Goal: Task Accomplishment & Management: Manage account settings

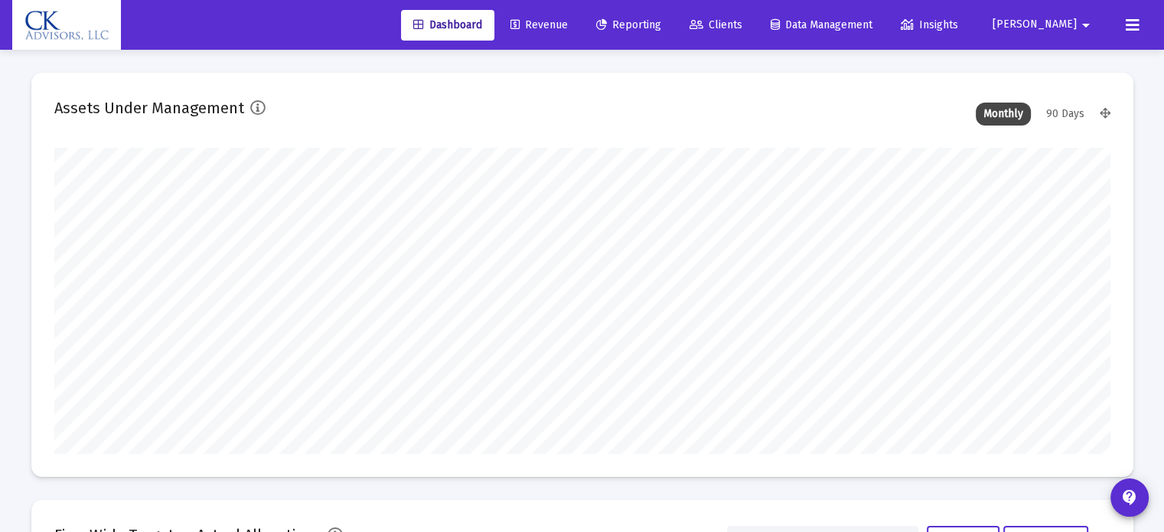
type input "[DATE]"
click at [661, 25] on span "Reporting" at bounding box center [628, 24] width 65 height 13
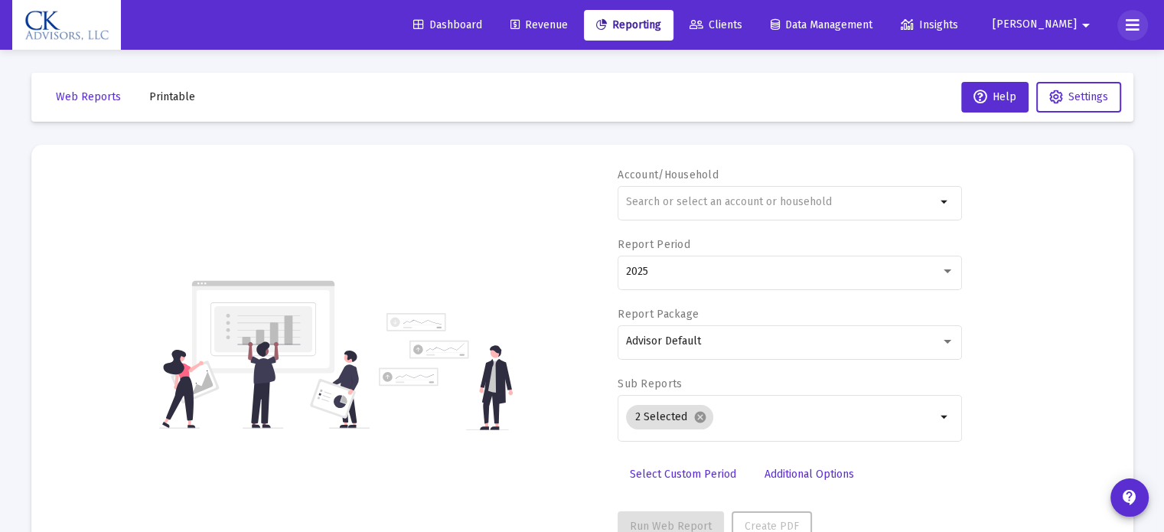
click at [1126, 26] on icon at bounding box center [1132, 25] width 14 height 18
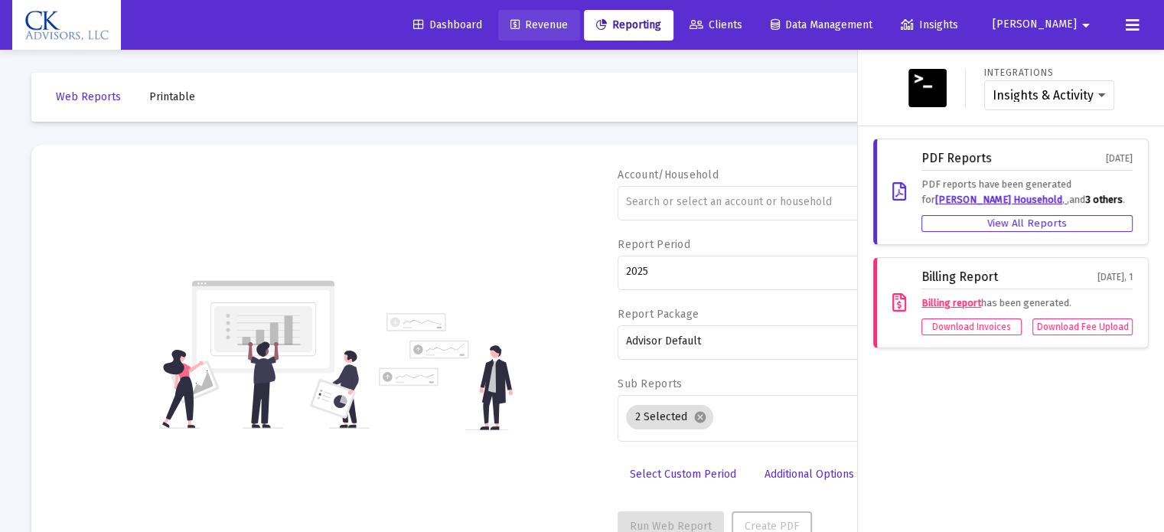
click at [568, 23] on span "Revenue" at bounding box center [538, 24] width 57 height 13
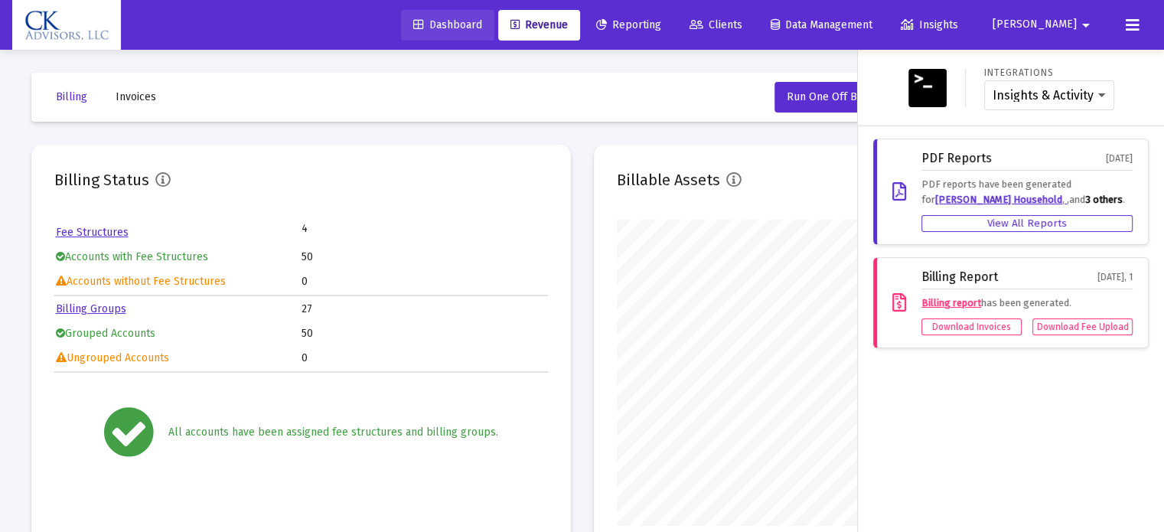
click at [482, 27] on span "Dashboard" at bounding box center [447, 24] width 69 height 13
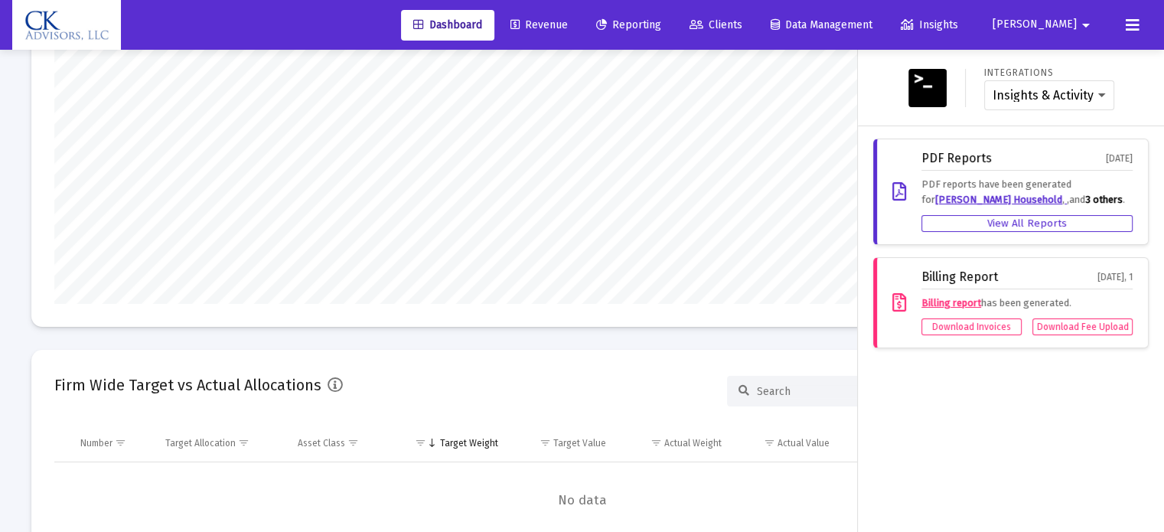
scroll to position [153, 0]
click at [1072, 32] on button "[PERSON_NAME]" at bounding box center [1043, 24] width 139 height 31
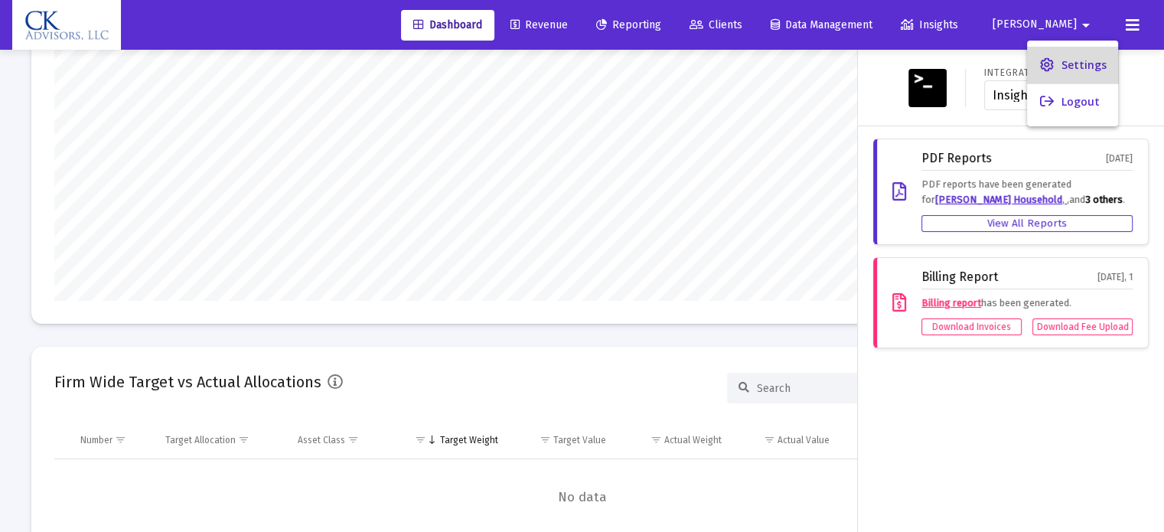
click at [1083, 70] on span "Settings" at bounding box center [1082, 65] width 45 height 37
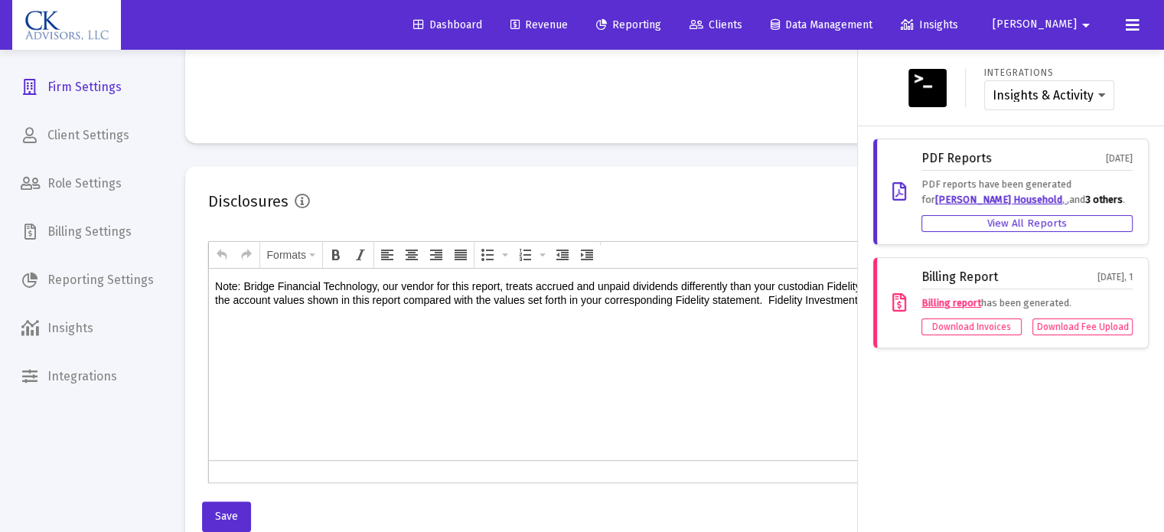
scroll to position [878, 0]
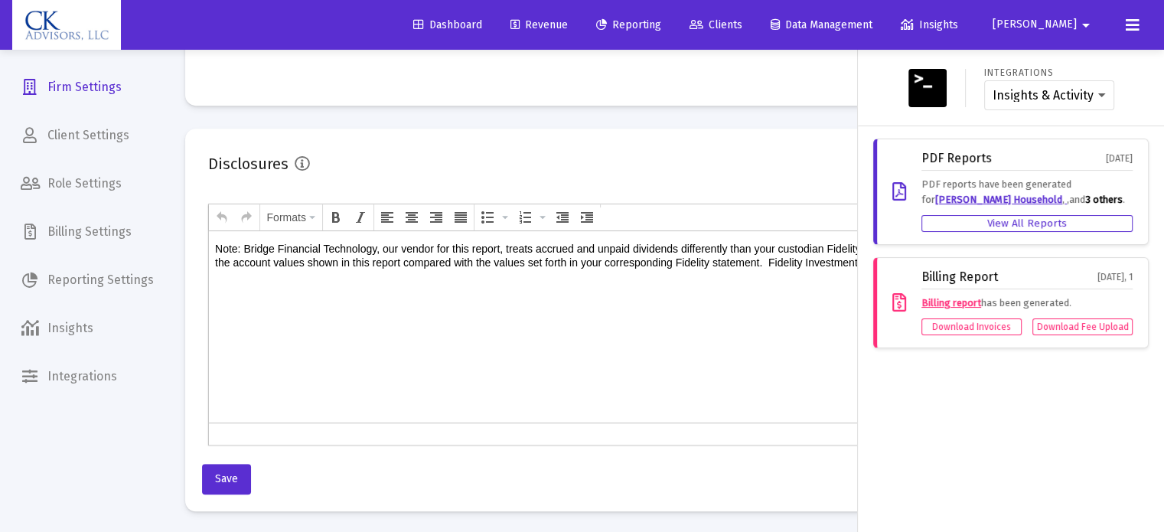
click at [542, 273] on div at bounding box center [582, 266] width 1164 height 532
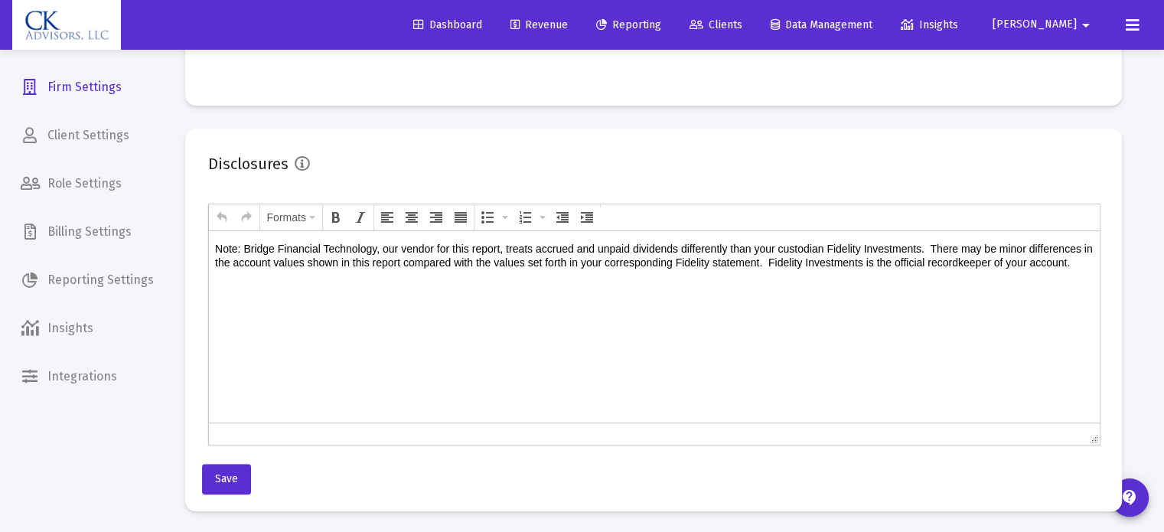
click at [538, 269] on p "Note: Bridge Financial Technology, our vendor for this report, treats accrued a…" at bounding box center [653, 256] width 878 height 28
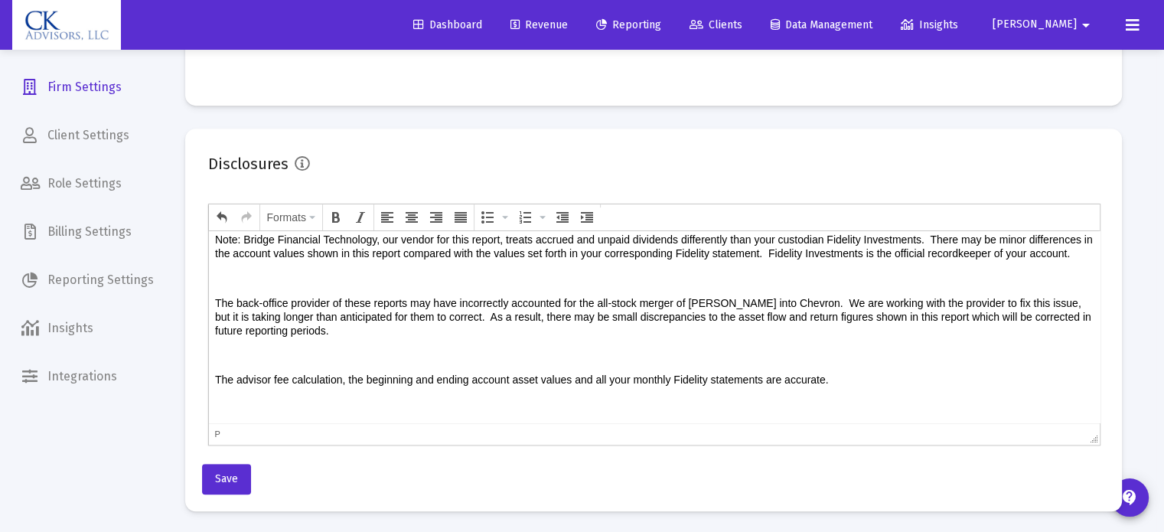
scroll to position [0, 0]
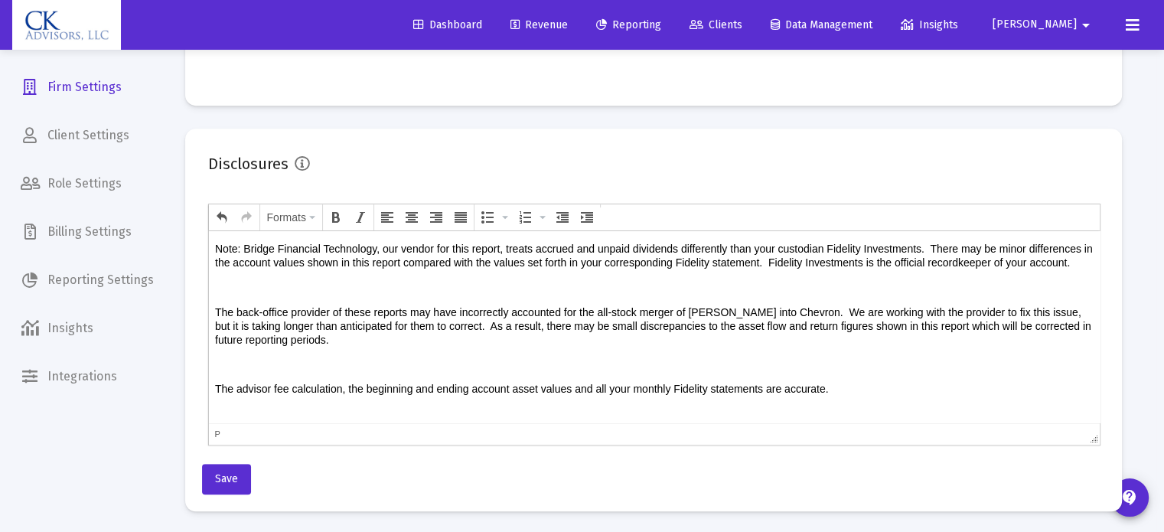
click at [241, 293] on body "Note: Bridge Financial Technology, our vendor for this report, treats accrued a…" at bounding box center [653, 331] width 878 height 179
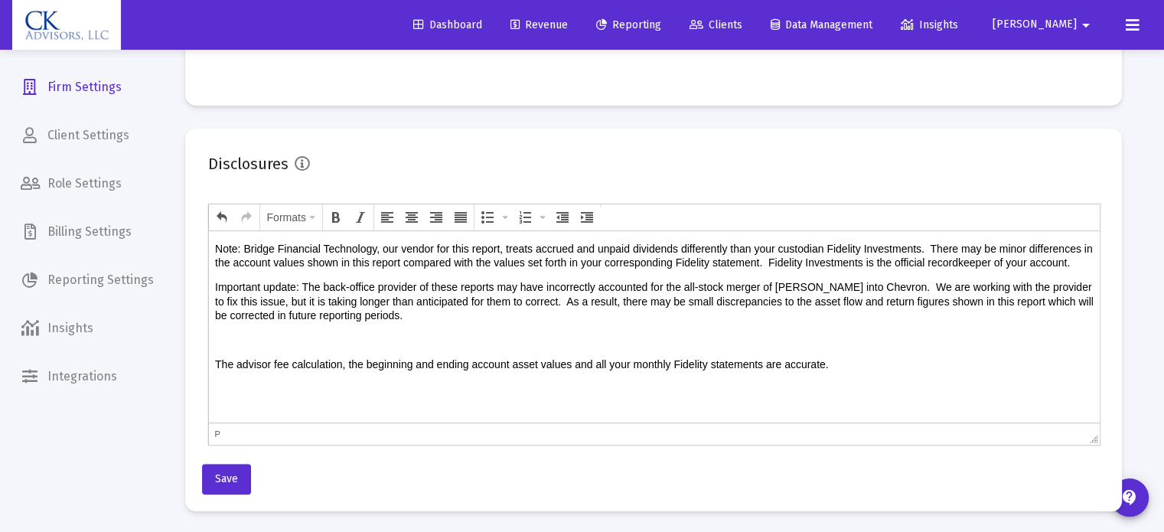
click at [944, 314] on p "Important update: The back-office provider of these reports may have incorrectl…" at bounding box center [653, 301] width 878 height 42
click at [243, 347] on p at bounding box center [653, 340] width 878 height 14
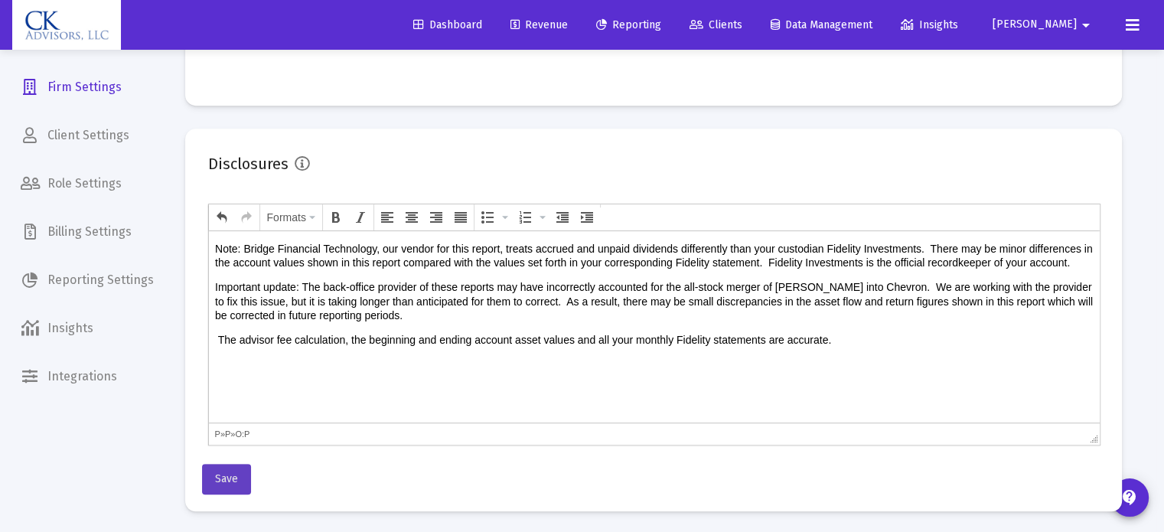
click at [213, 482] on button "Save" at bounding box center [226, 479] width 49 height 31
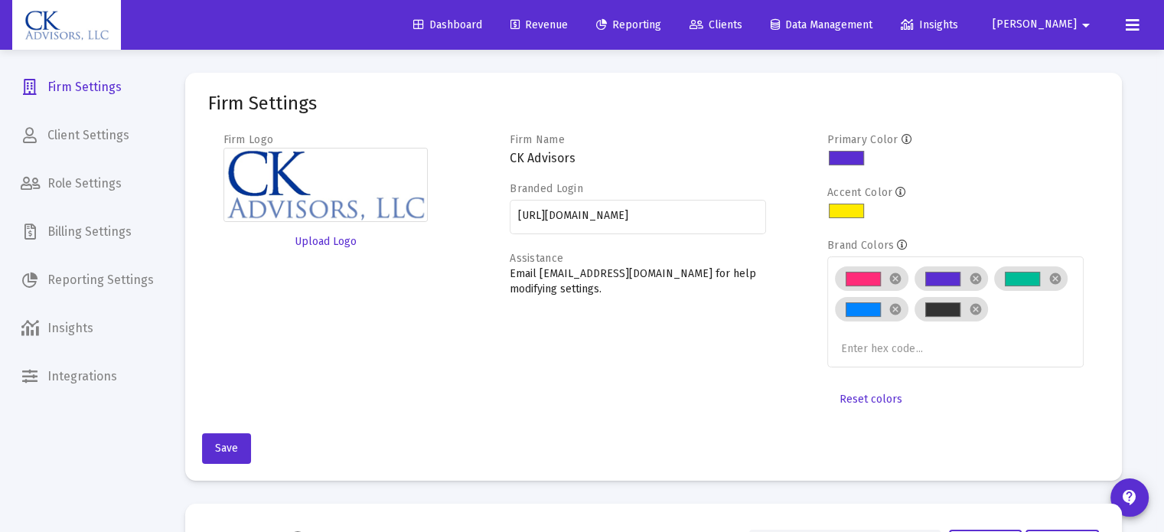
click at [1063, 18] on span "[PERSON_NAME]" at bounding box center [1043, 24] width 103 height 13
click at [1080, 107] on button "Logout" at bounding box center [1072, 101] width 91 height 37
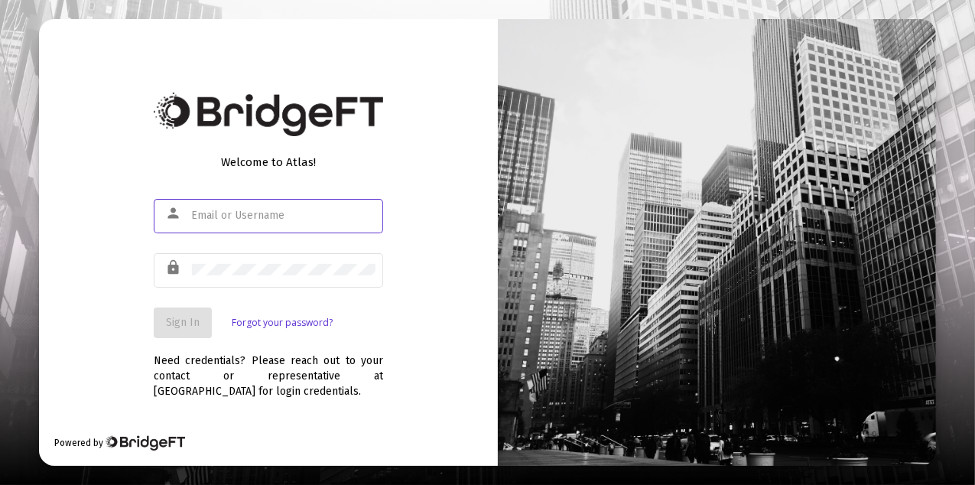
type input "dan@ckadvisorsllc.com"
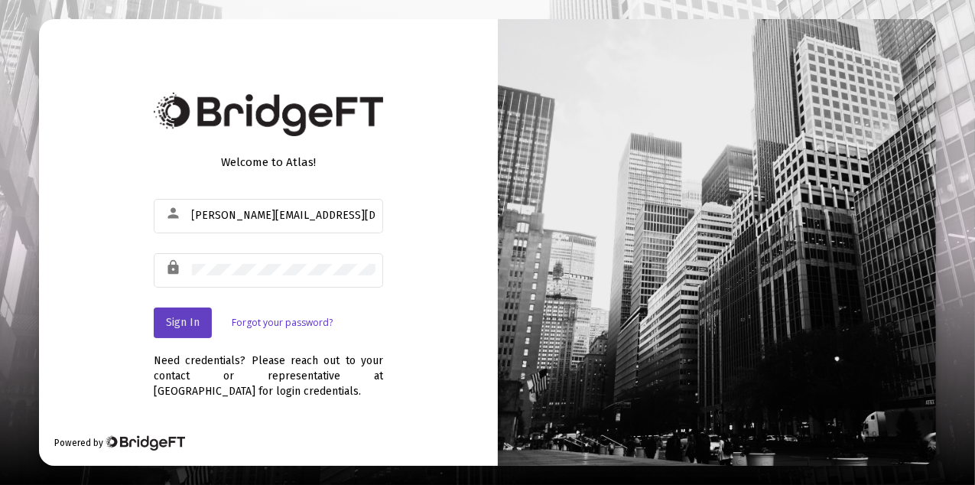
click at [191, 321] on span "Sign In" at bounding box center [183, 322] width 34 height 13
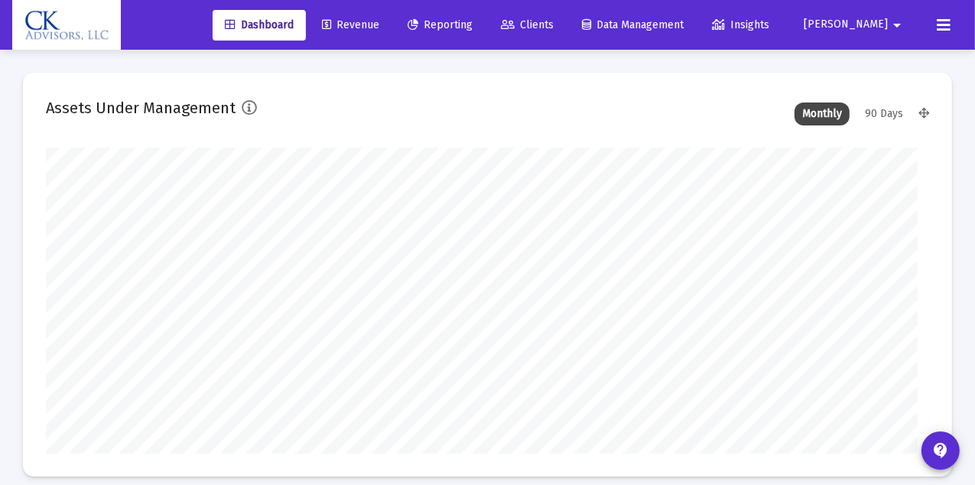
type input "2025-10-06"
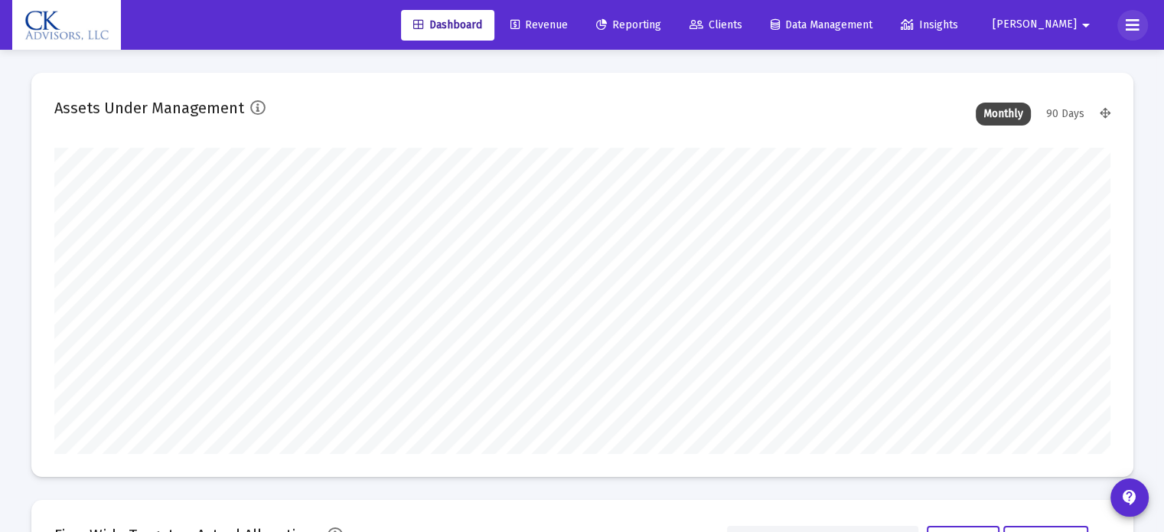
click at [975, 24] on icon at bounding box center [1132, 25] width 14 height 18
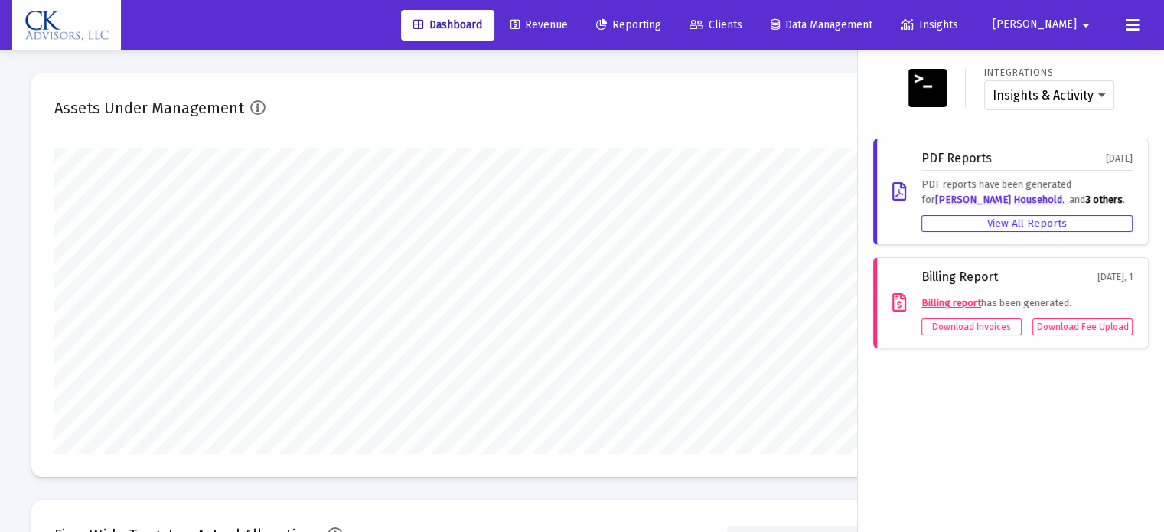
click at [975, 19] on span "[PERSON_NAME]" at bounding box center [1034, 24] width 84 height 13
click at [975, 63] on span "Settings" at bounding box center [1082, 65] width 45 height 37
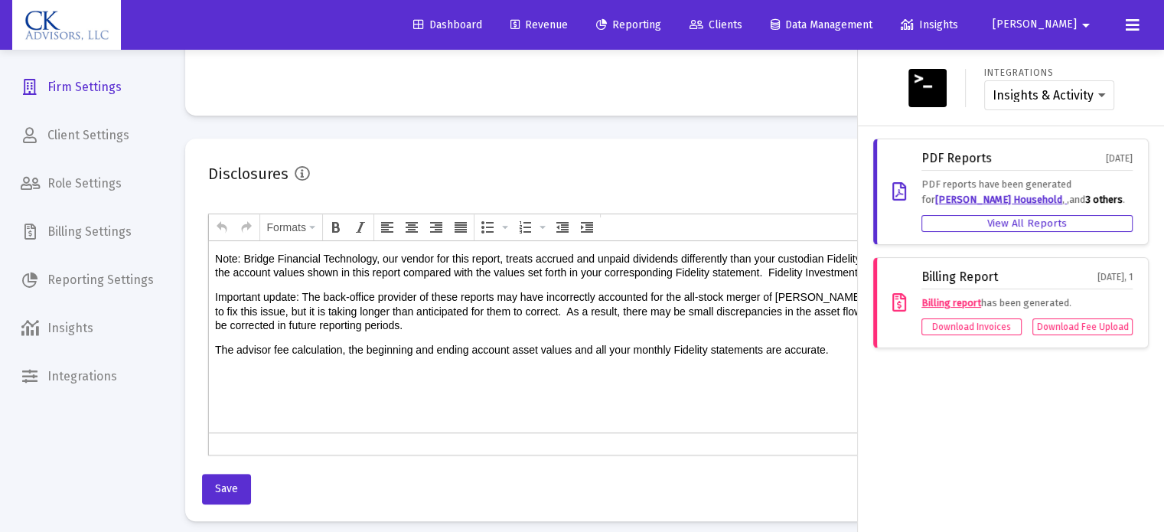
scroll to position [878, 0]
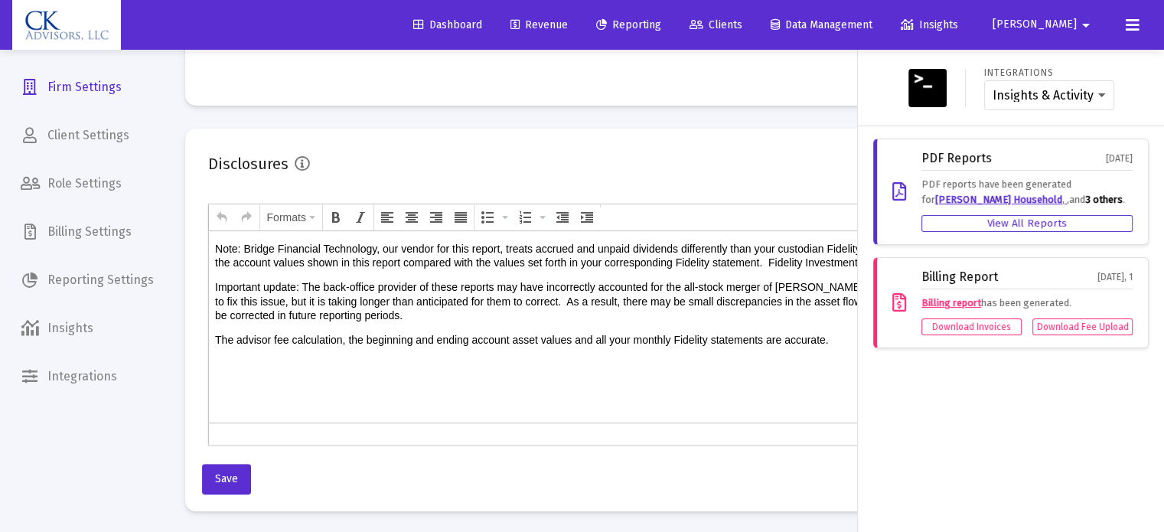
click at [263, 284] on div at bounding box center [582, 266] width 1164 height 532
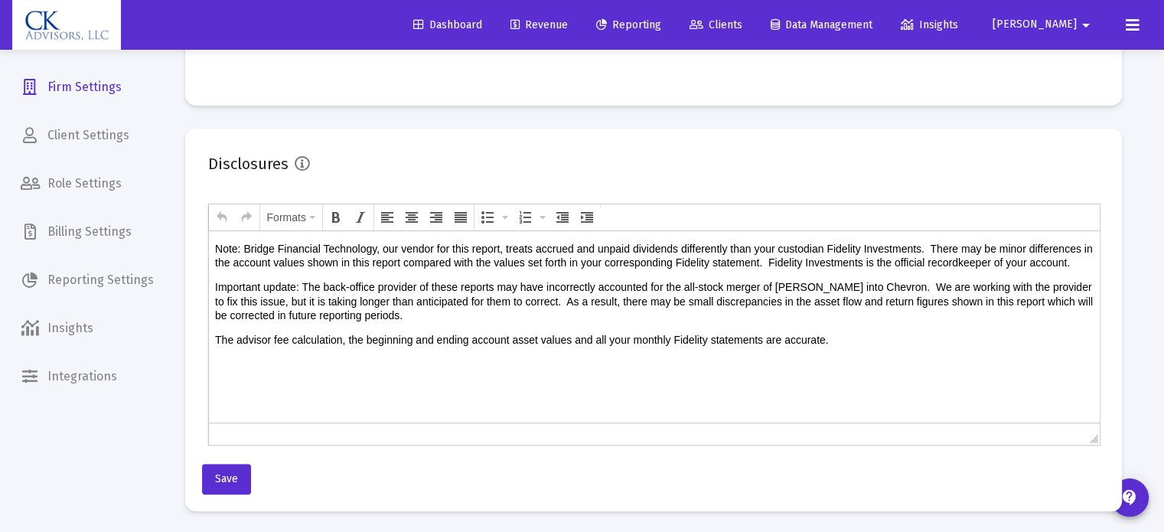
click at [216, 347] on p "The advisor fee calculation, the beginning and ending account asset values and …" at bounding box center [653, 340] width 878 height 14
click at [553, 269] on p "Note: Bridge Financial Technology, our vendor for this report, treats accrued a…" at bounding box center [653, 256] width 878 height 28
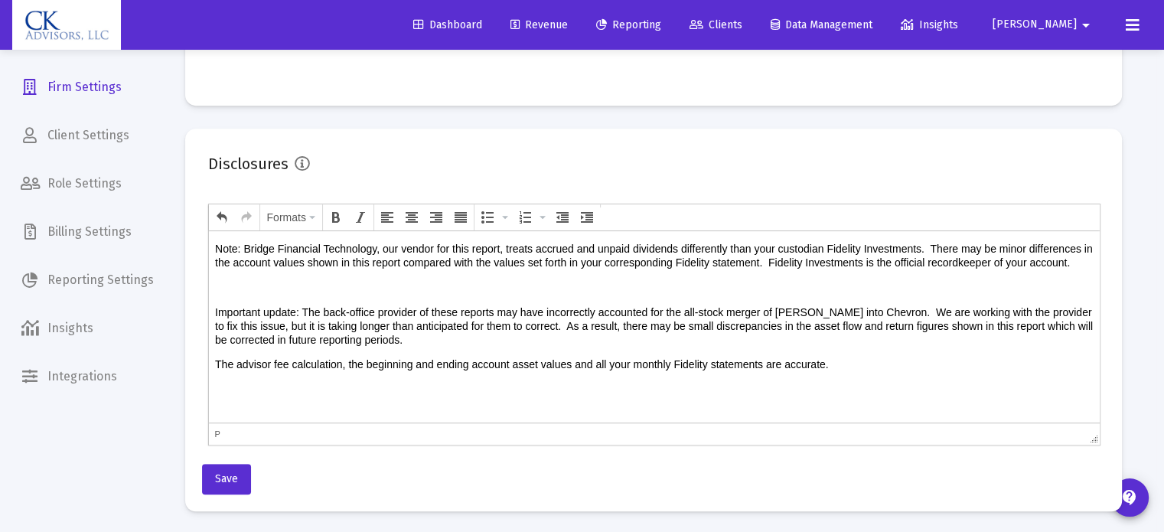
click at [216, 371] on p "The advisor fee calculation, the beginning and ending account asset values and …" at bounding box center [653, 364] width 878 height 14
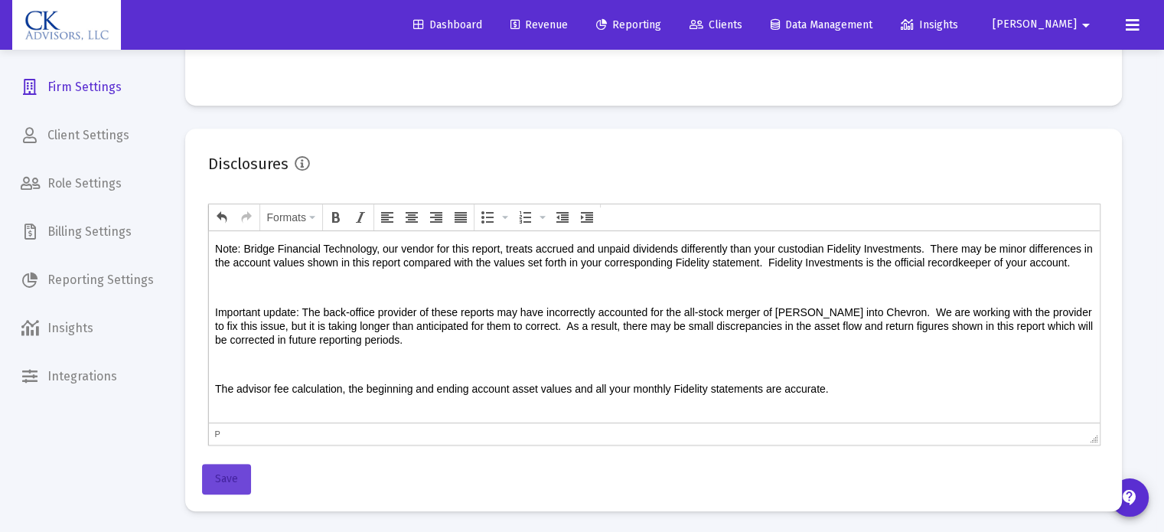
click at [223, 467] on button "Save" at bounding box center [226, 479] width 49 height 31
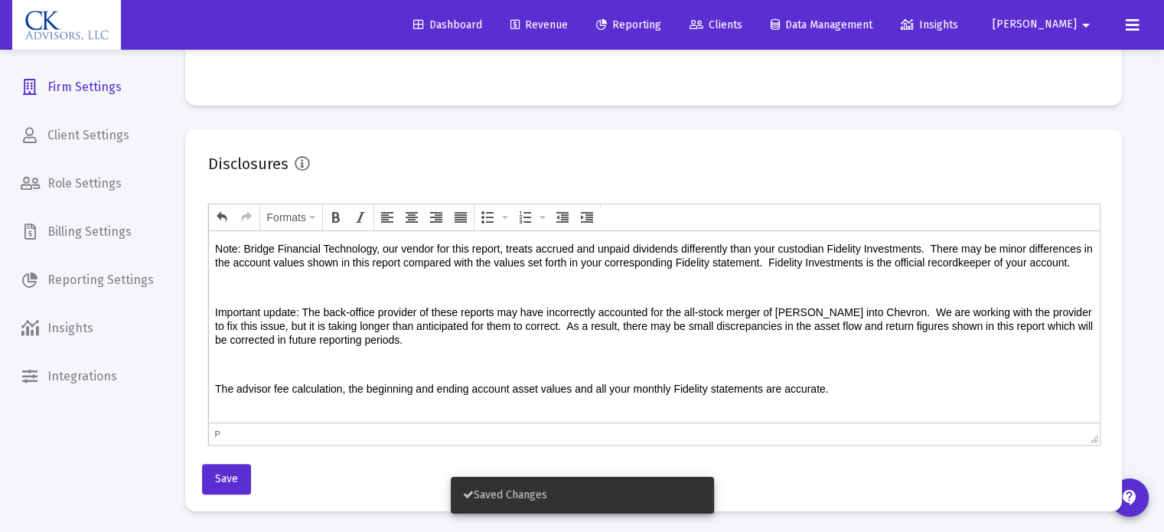
click at [975, 24] on span "[PERSON_NAME]" at bounding box center [1034, 24] width 84 height 13
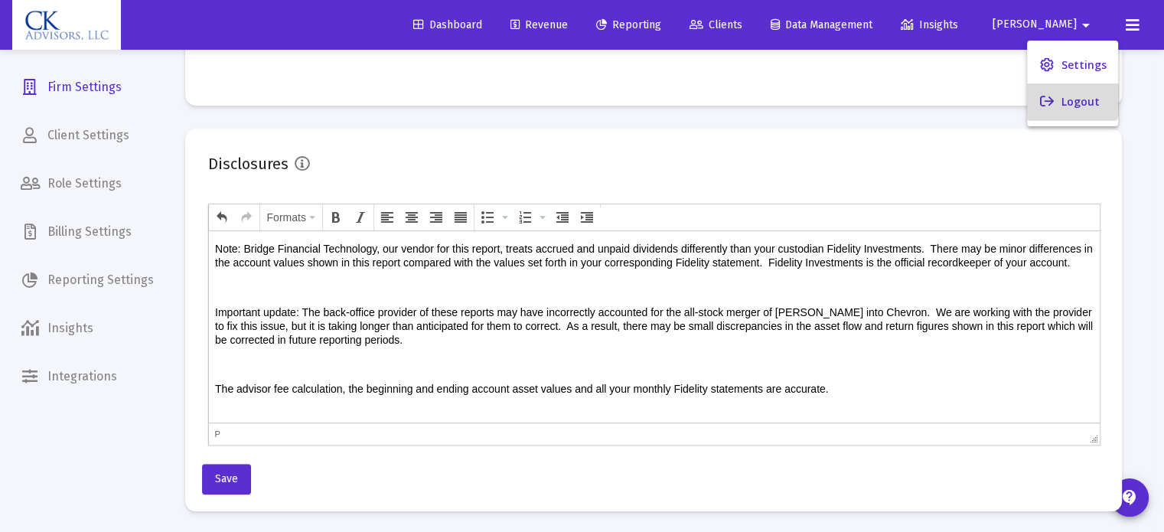
click at [975, 99] on button "Logout" at bounding box center [1072, 101] width 91 height 37
